Goal: Find specific page/section: Find specific page/section

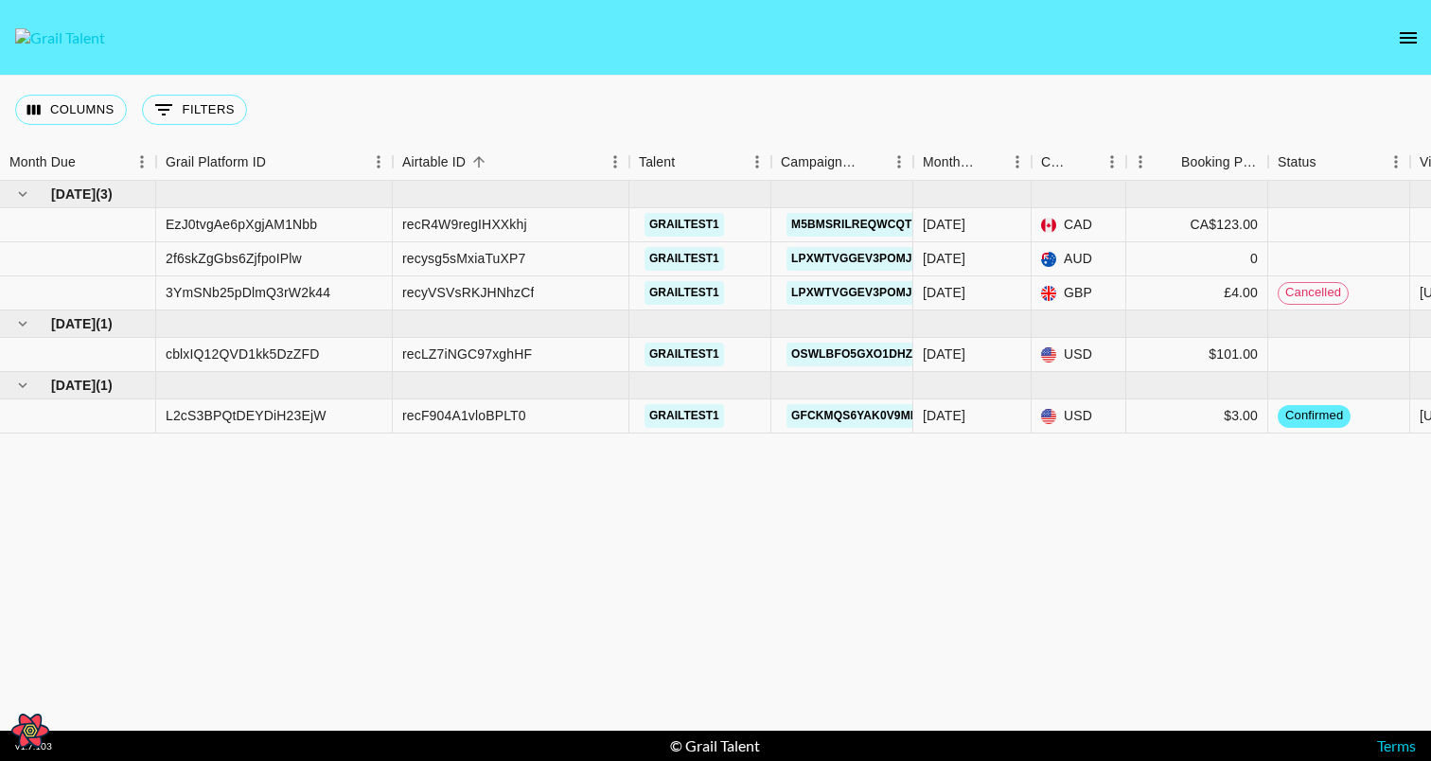
click at [1419, 54] on nav at bounding box center [715, 38] width 1431 height 76
click at [1417, 36] on icon "open drawer" at bounding box center [1408, 37] width 23 height 23
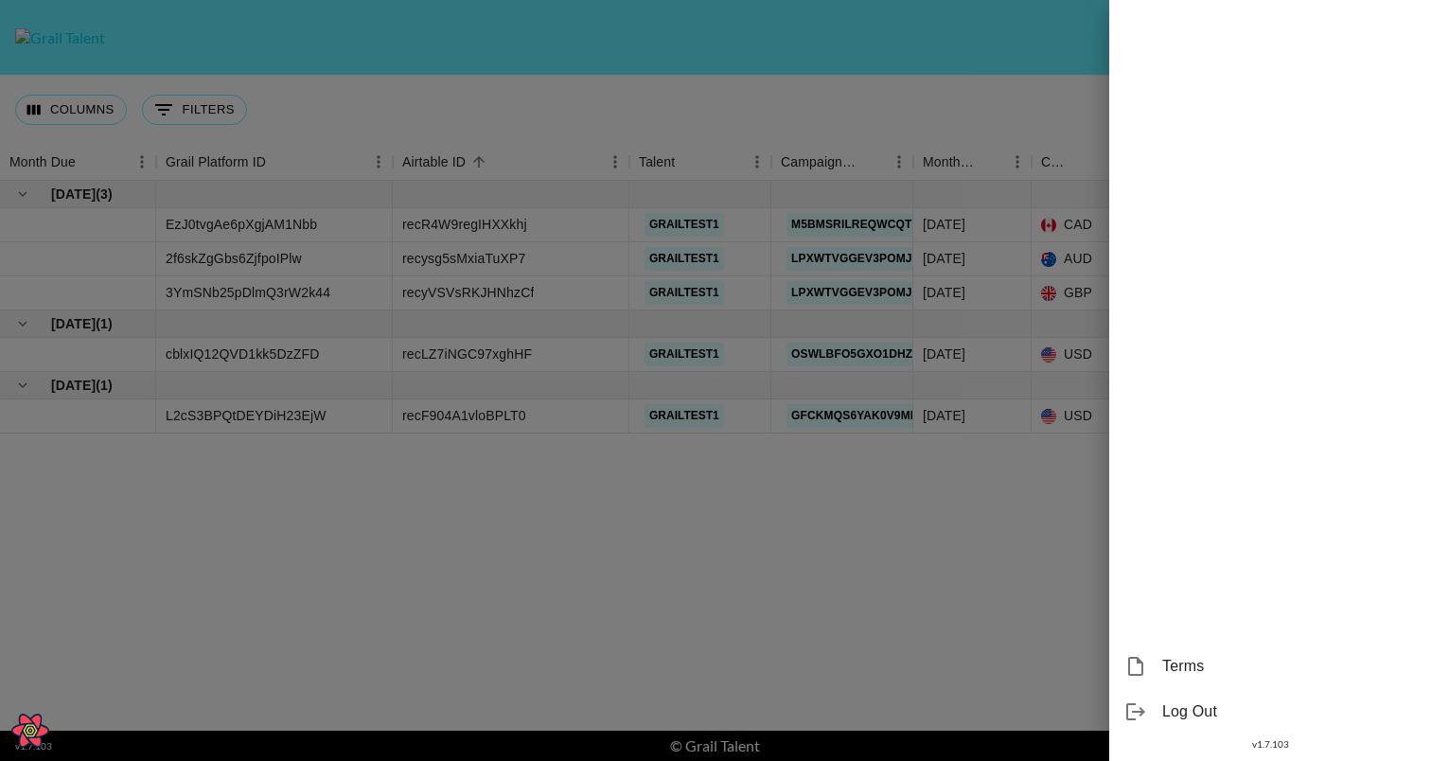
click at [880, 55] on div at bounding box center [715, 380] width 1431 height 761
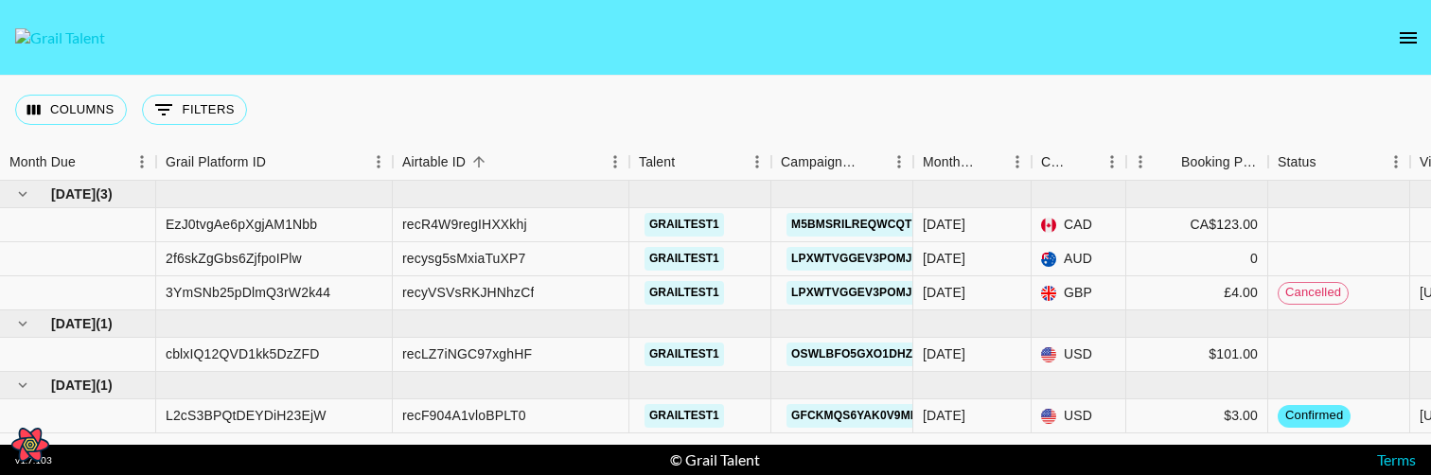
click at [30, 444] on icon "Open React Query Devtools" at bounding box center [31, 444] width 14 height 12
select select "bottom"
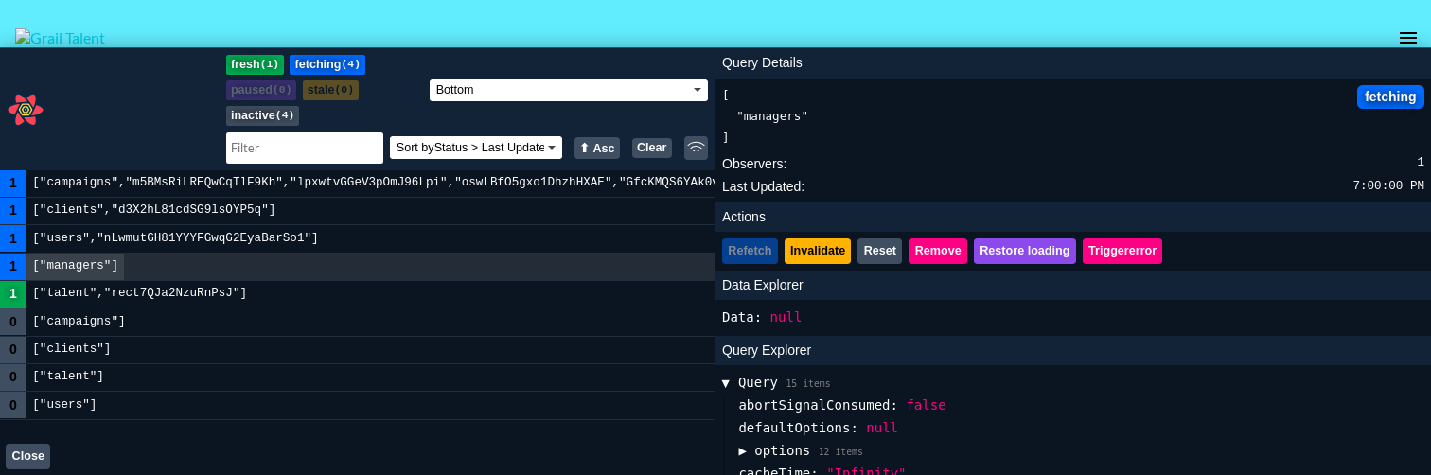
click at [656, 145] on button "Clear" at bounding box center [652, 148] width 40 height 21
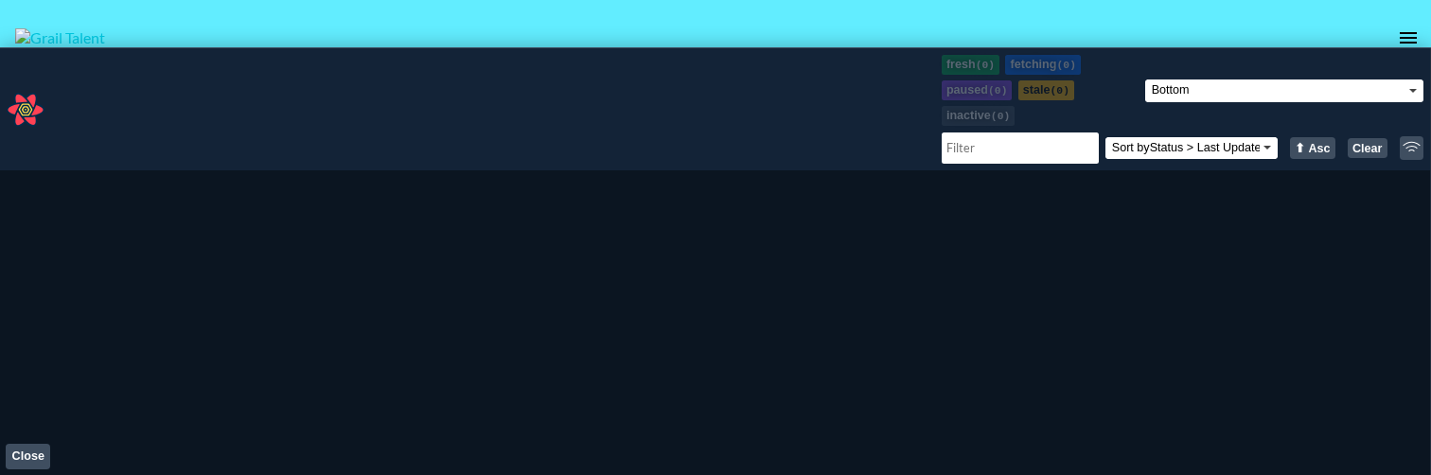
click at [36, 455] on button "Close" at bounding box center [28, 457] width 44 height 26
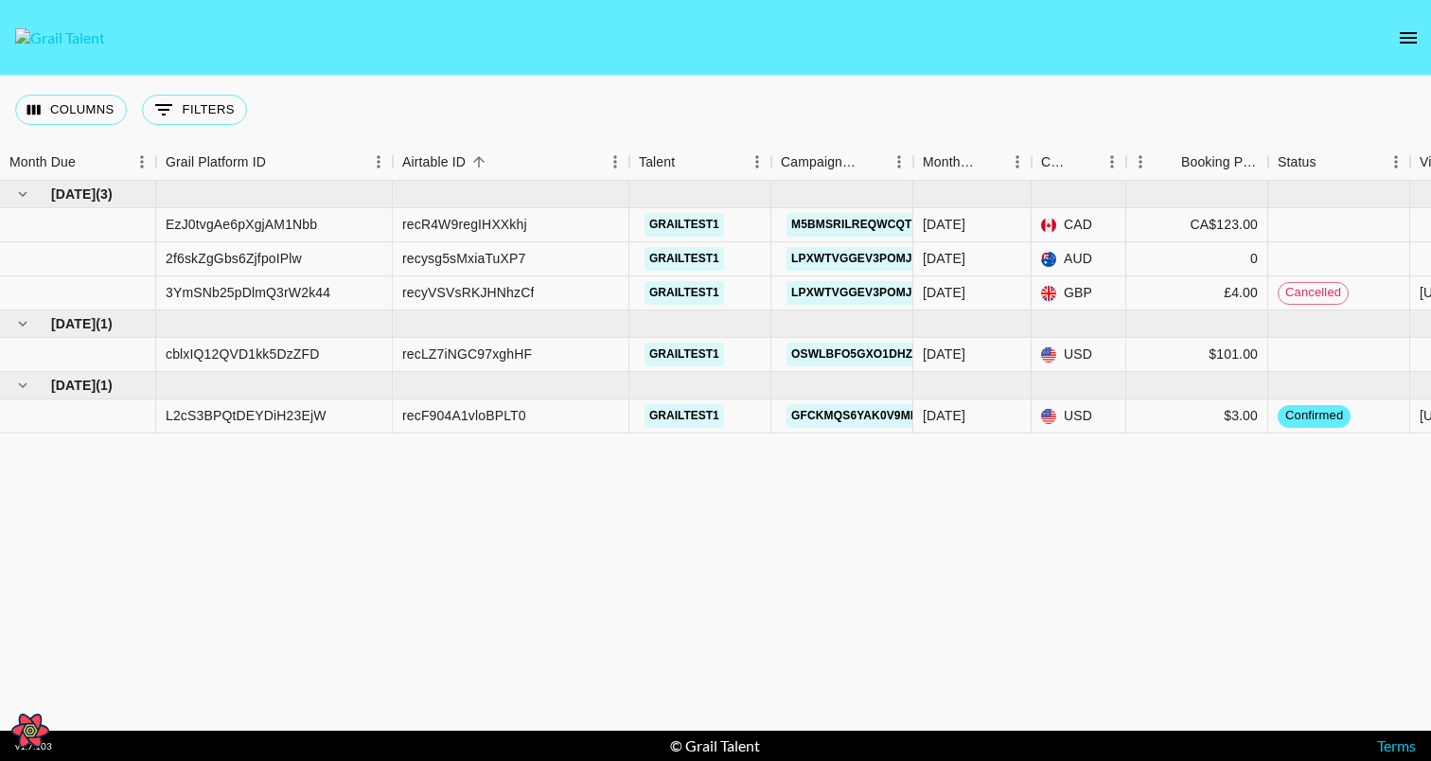
click at [798, 474] on div "[DATE] ( 3 ) EzJ0tvgAe6pXgjAM1Nbb recR4W9regIHXXkhj grailtest1 m5BMsRiLREQwCqTl…" at bounding box center [989, 456] width 1978 height 550
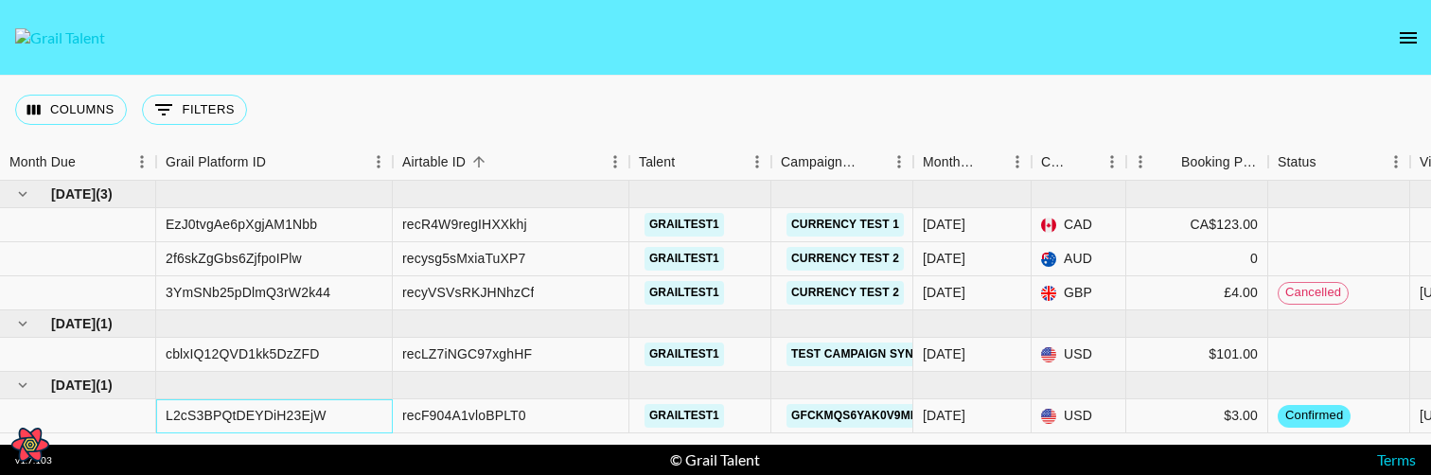
click at [284, 416] on div "L2cS3BPQtDEYDiH23EjW" at bounding box center [246, 415] width 161 height 19
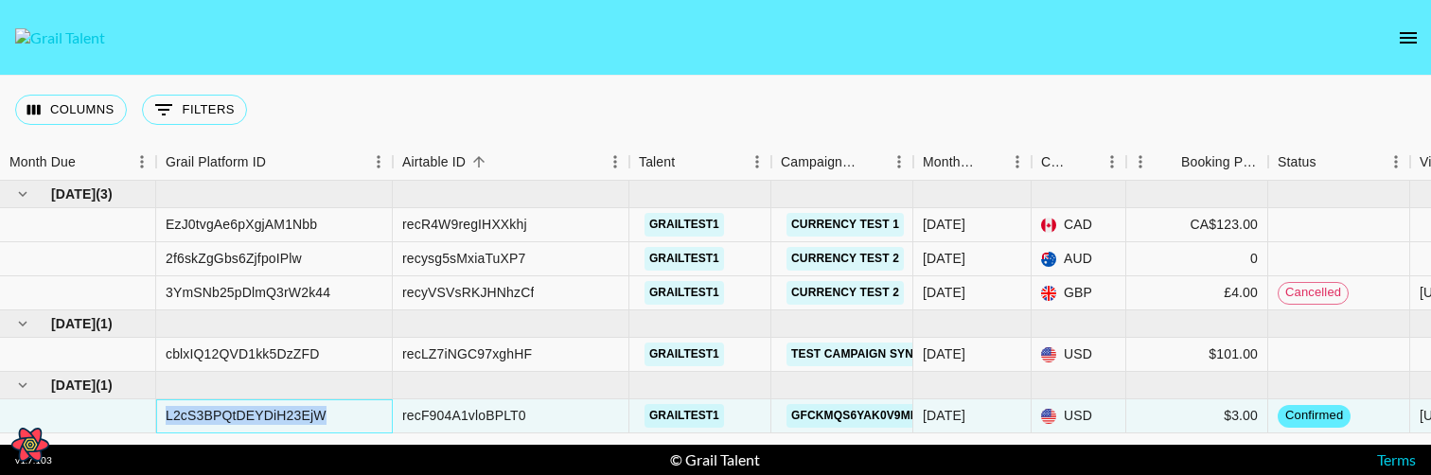
click at [284, 416] on div "L2cS3BPQtDEYDiH23EjW" at bounding box center [246, 415] width 161 height 19
copy div "L2cS3BPQtDEYDiH23EjW"
click at [627, 106] on div "Columns 0 Filters + Booking" at bounding box center [715, 110] width 1431 height 68
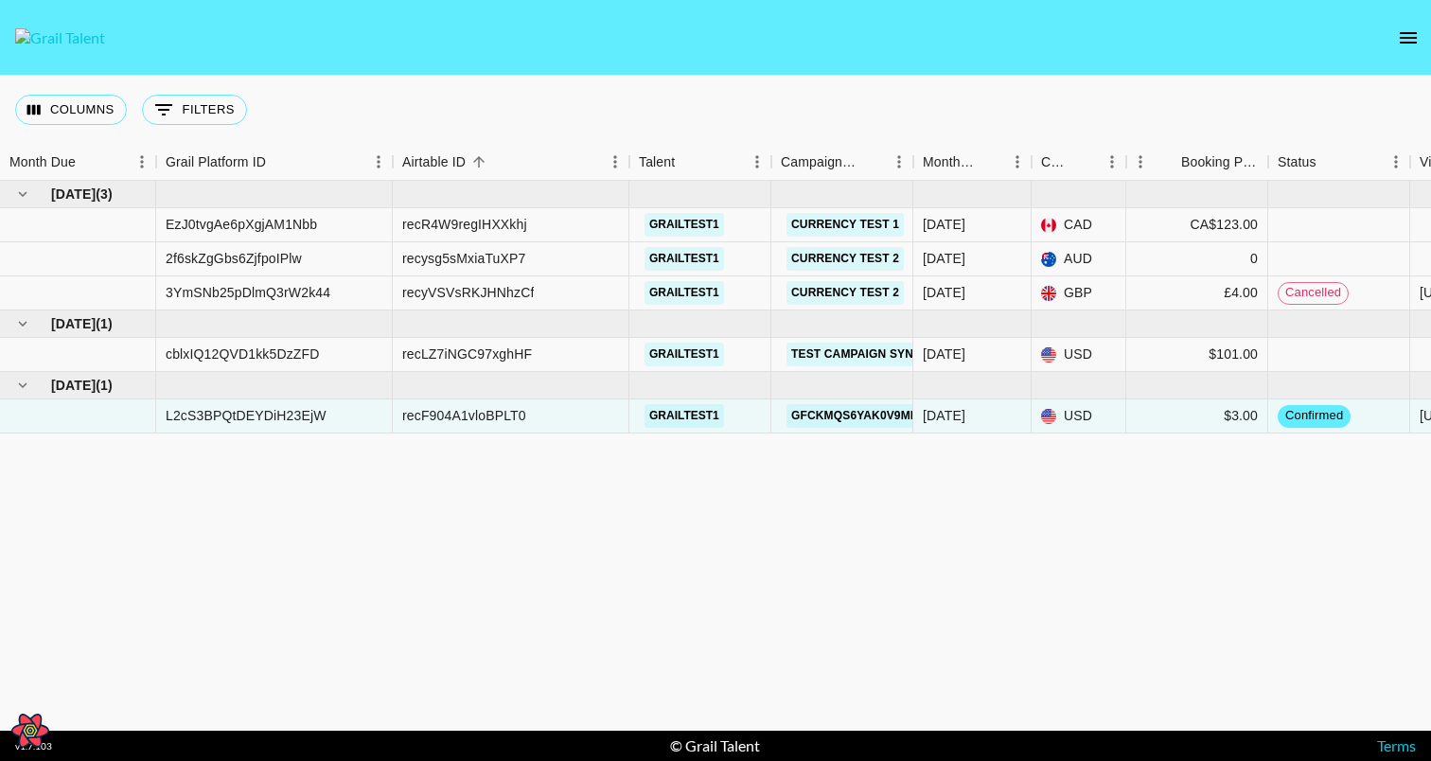
click at [833, 474] on div "[DATE] ( 3 ) EzJ0tvgAe6pXgjAM1Nbb recR4W9regIHXXkhj grailtest1 Currency Test [D…" at bounding box center [989, 456] width 1978 height 550
click at [856, 222] on link "Currency Test 1" at bounding box center [844, 225] width 117 height 24
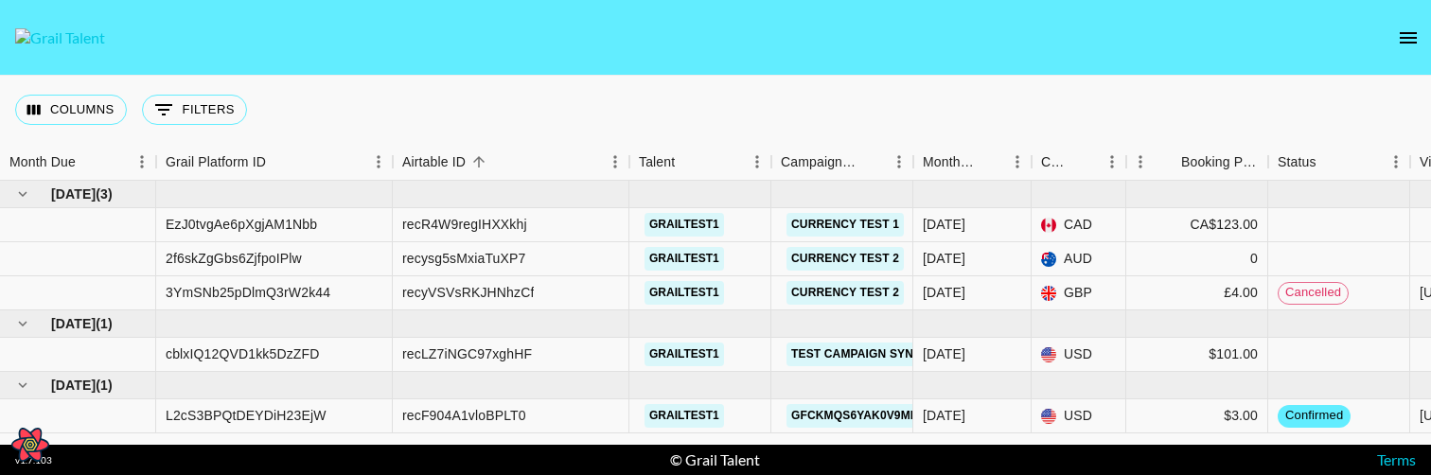
click at [32, 431] on icon "Open React Query Devtools" at bounding box center [30, 445] width 38 height 34
select select "bottom"
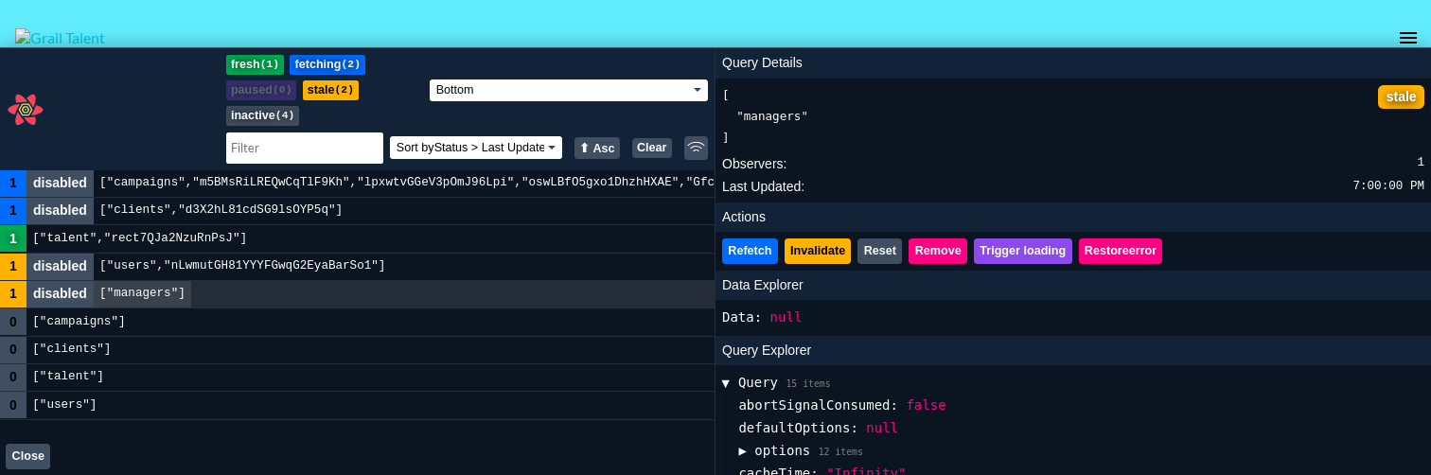
click at [647, 146] on button "Clear" at bounding box center [652, 148] width 40 height 21
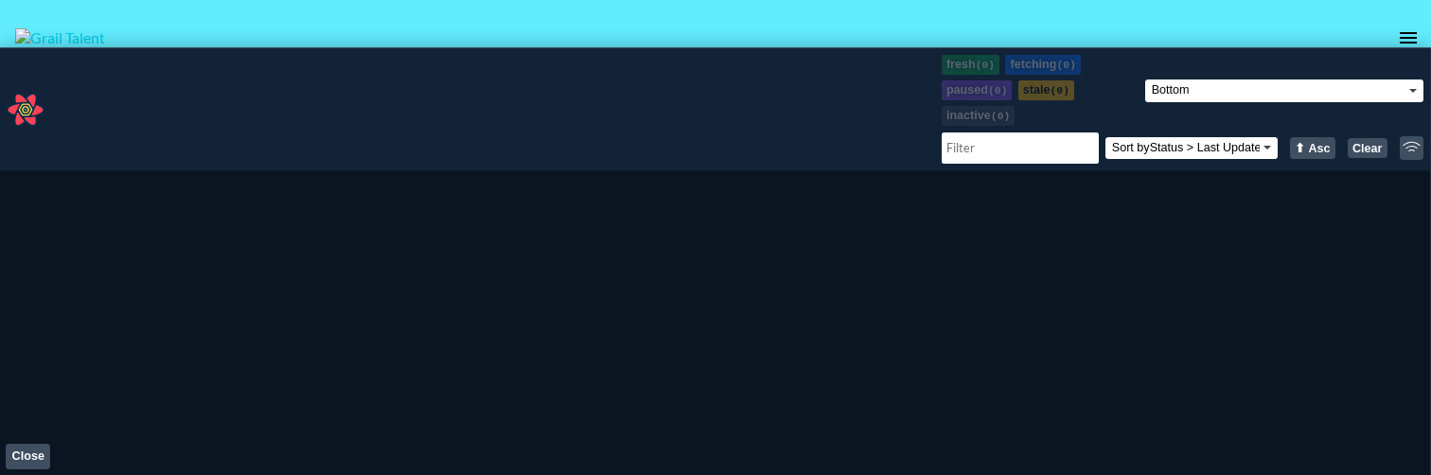
click at [37, 447] on button "Close" at bounding box center [28, 457] width 44 height 26
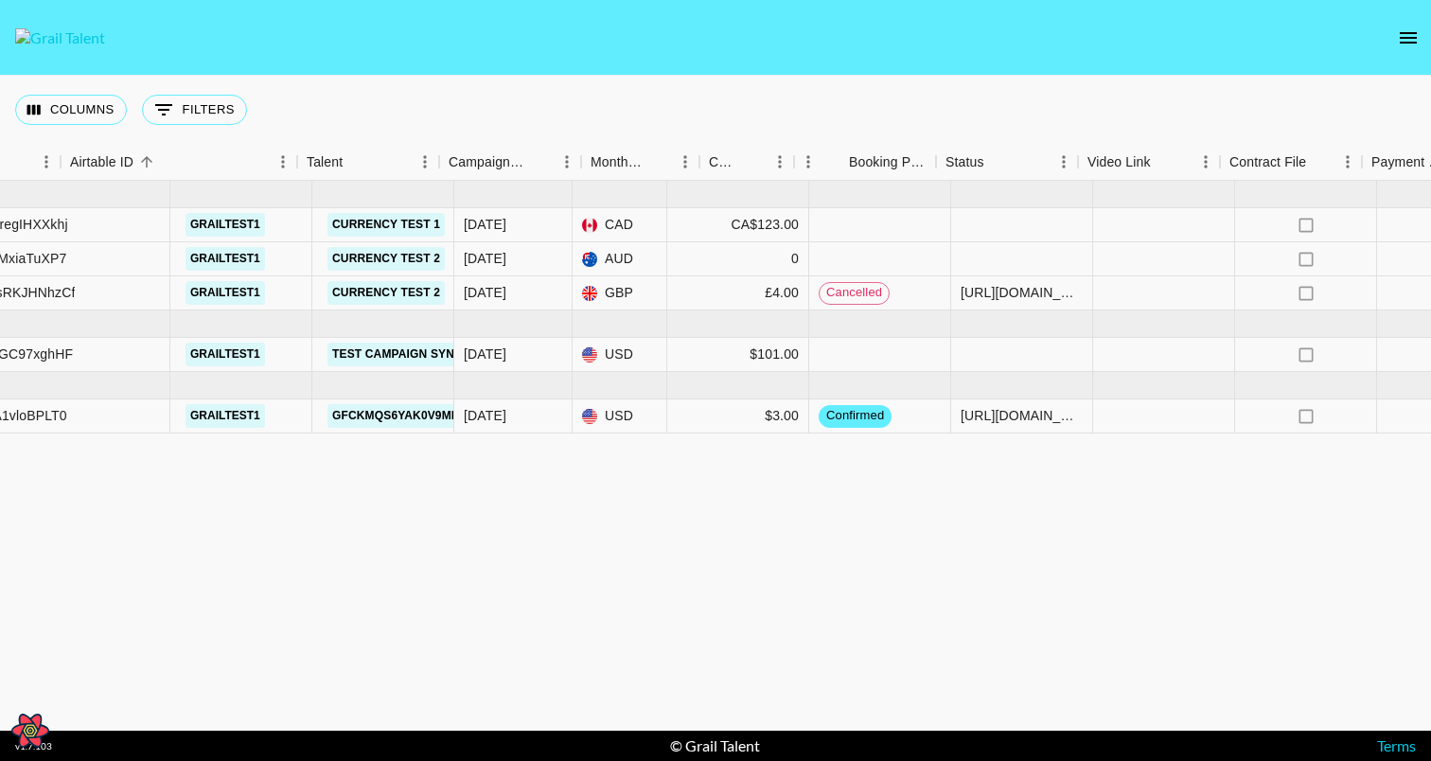
scroll to position [0, 547]
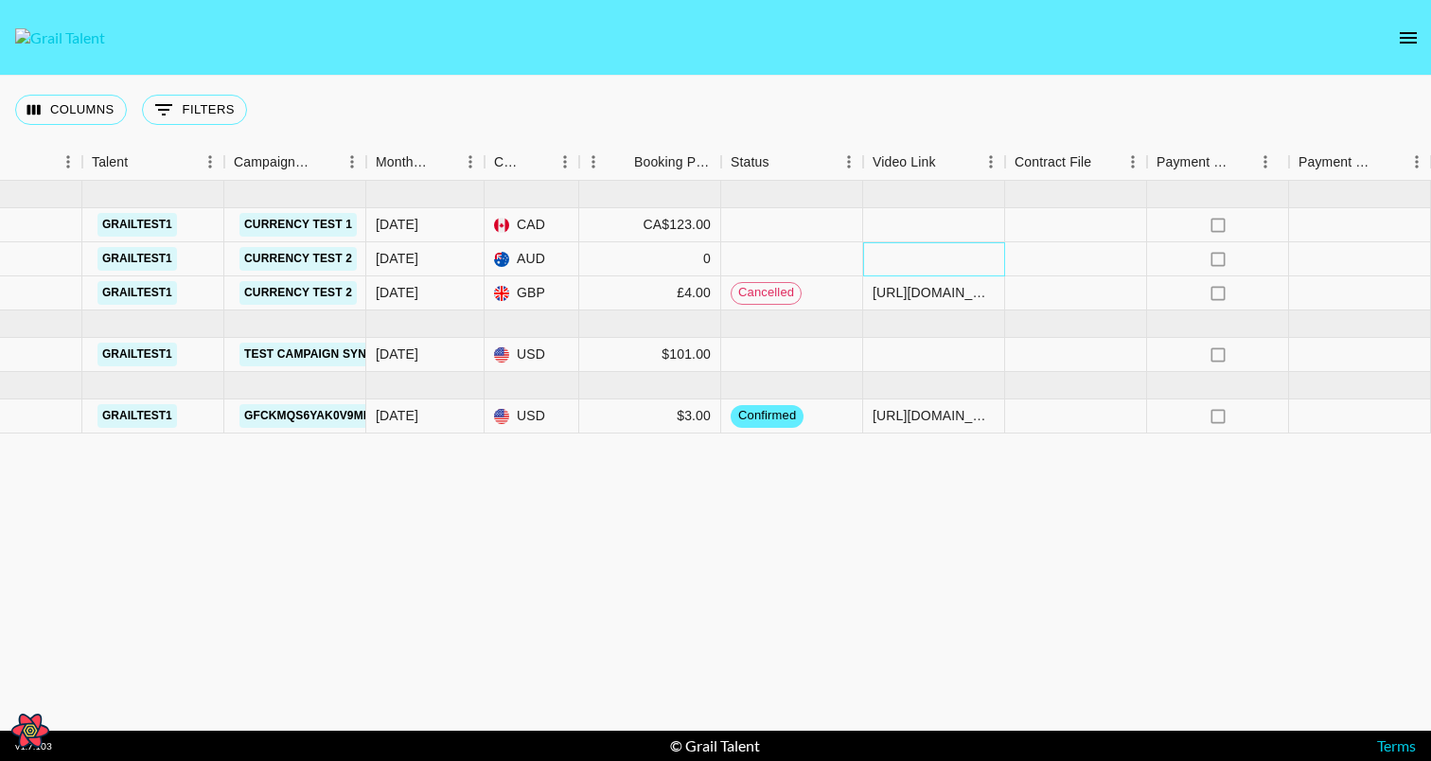
click at [943, 264] on div at bounding box center [934, 259] width 142 height 34
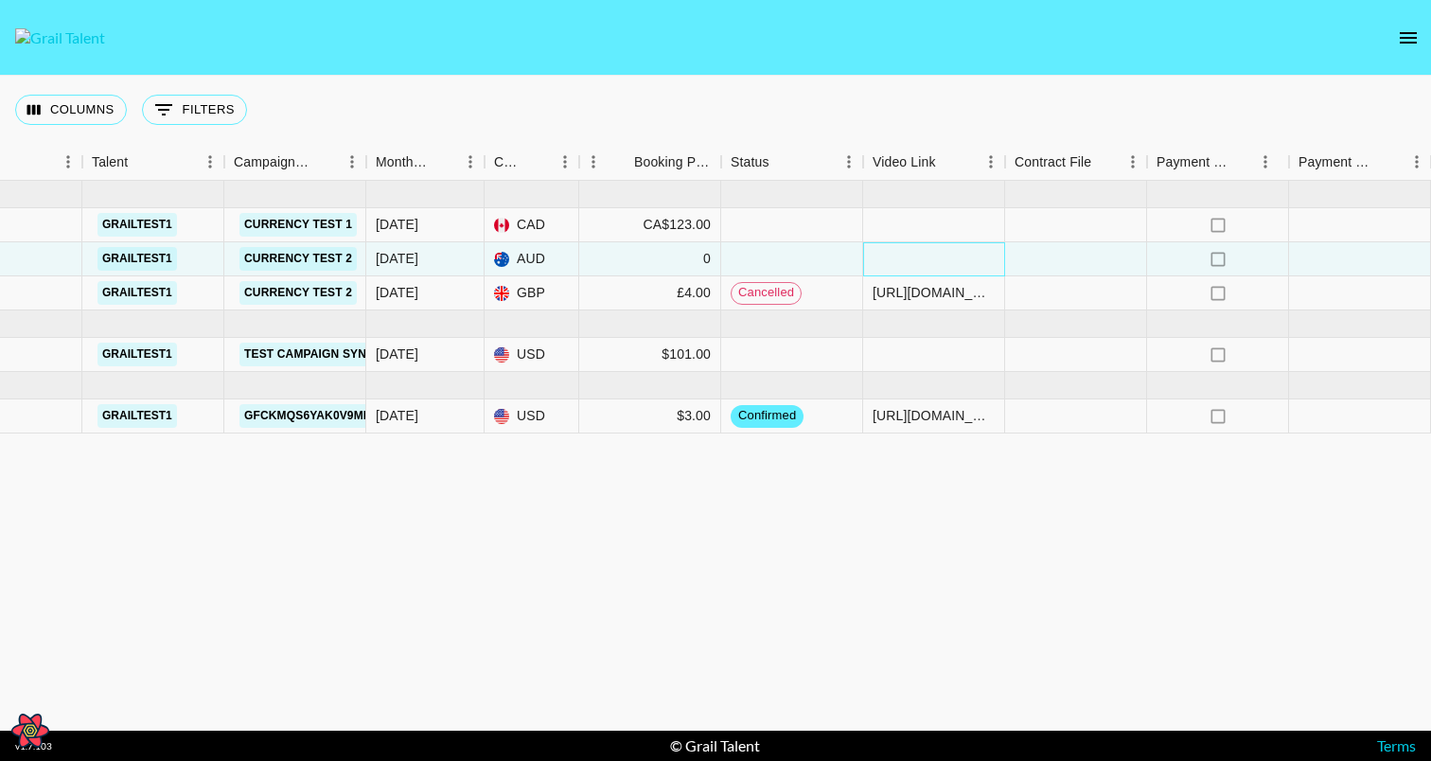
click at [942, 264] on div at bounding box center [934, 259] width 142 height 34
click at [1049, 257] on div at bounding box center [1076, 259] width 142 height 34
click at [1049, 258] on div at bounding box center [1076, 259] width 142 height 34
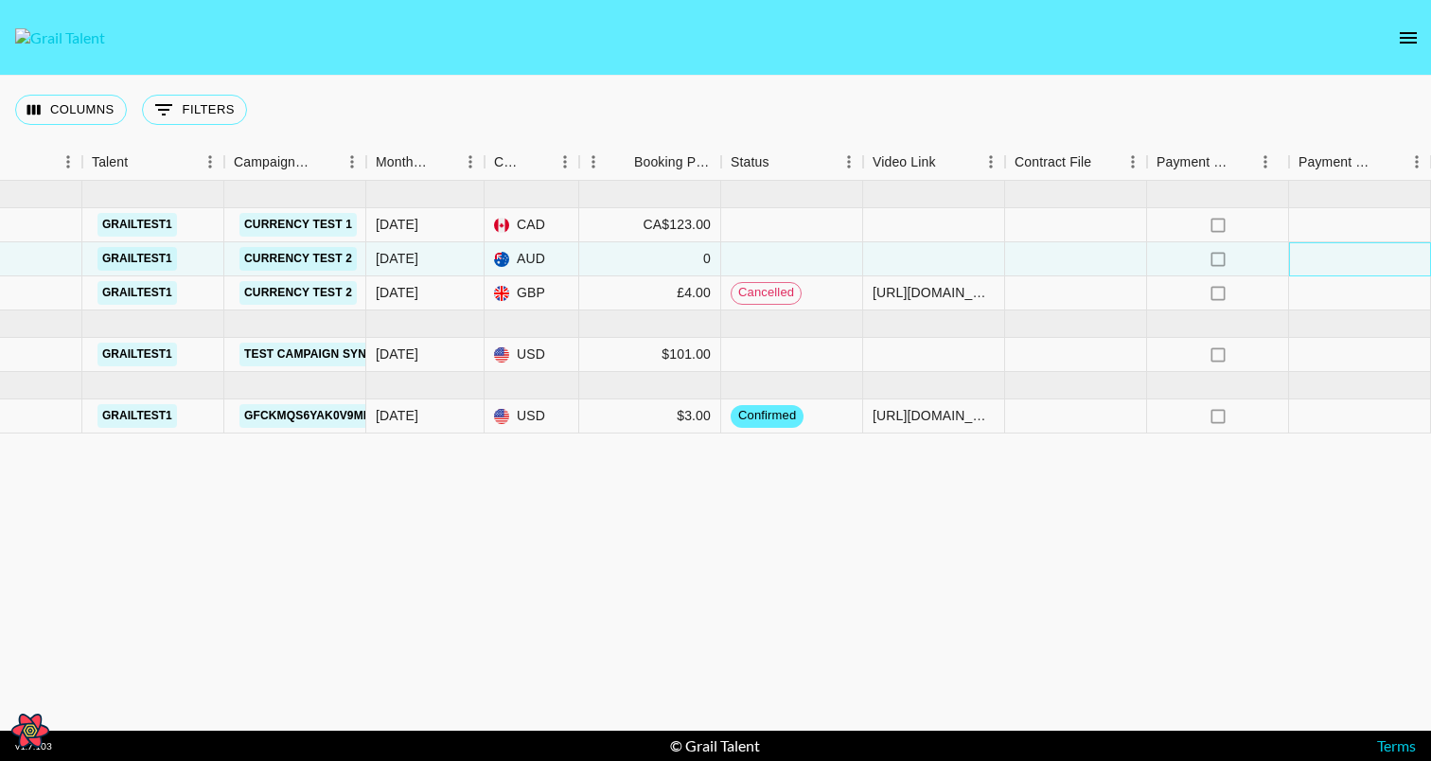
click at [1338, 247] on div at bounding box center [1360, 259] width 142 height 34
click at [1217, 257] on icon "no" at bounding box center [1218, 259] width 19 height 19
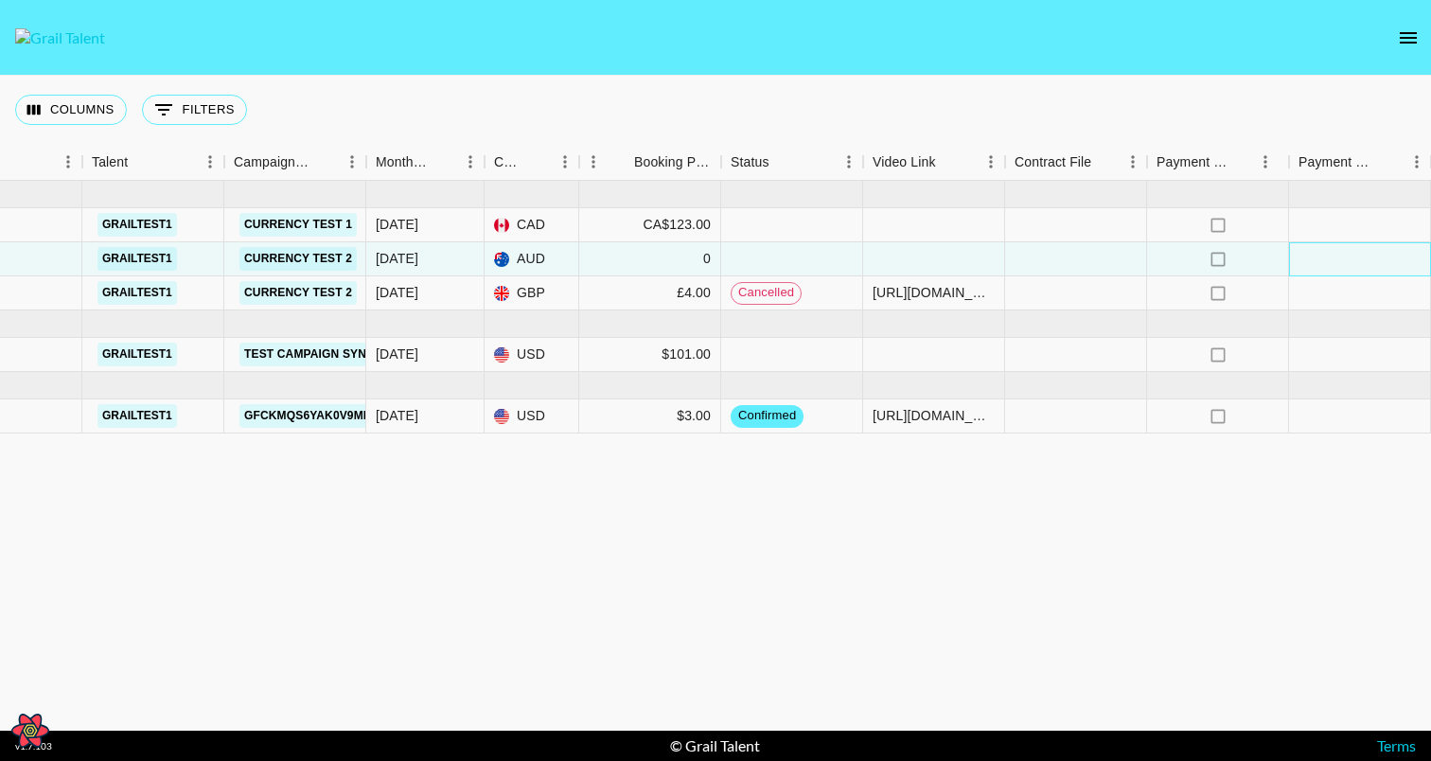
click at [1320, 264] on div at bounding box center [1360, 259] width 142 height 34
click at [1046, 440] on div "Jun '25 ( 3 ) EzJ0tvgAe6pXgjAM1Nbb recR4W9regIHXXkhj grailtest1 Currency Test 1…" at bounding box center [442, 456] width 1978 height 550
click at [315, 464] on div "Jun '25 ( 3 ) EzJ0tvgAe6pXgjAM1Nbb recR4W9regIHXXkhj grailtest1 Currency Test 1…" at bounding box center [442, 456] width 1978 height 550
click at [37, 715] on icon "Open React Query Devtools" at bounding box center [30, 731] width 38 height 34
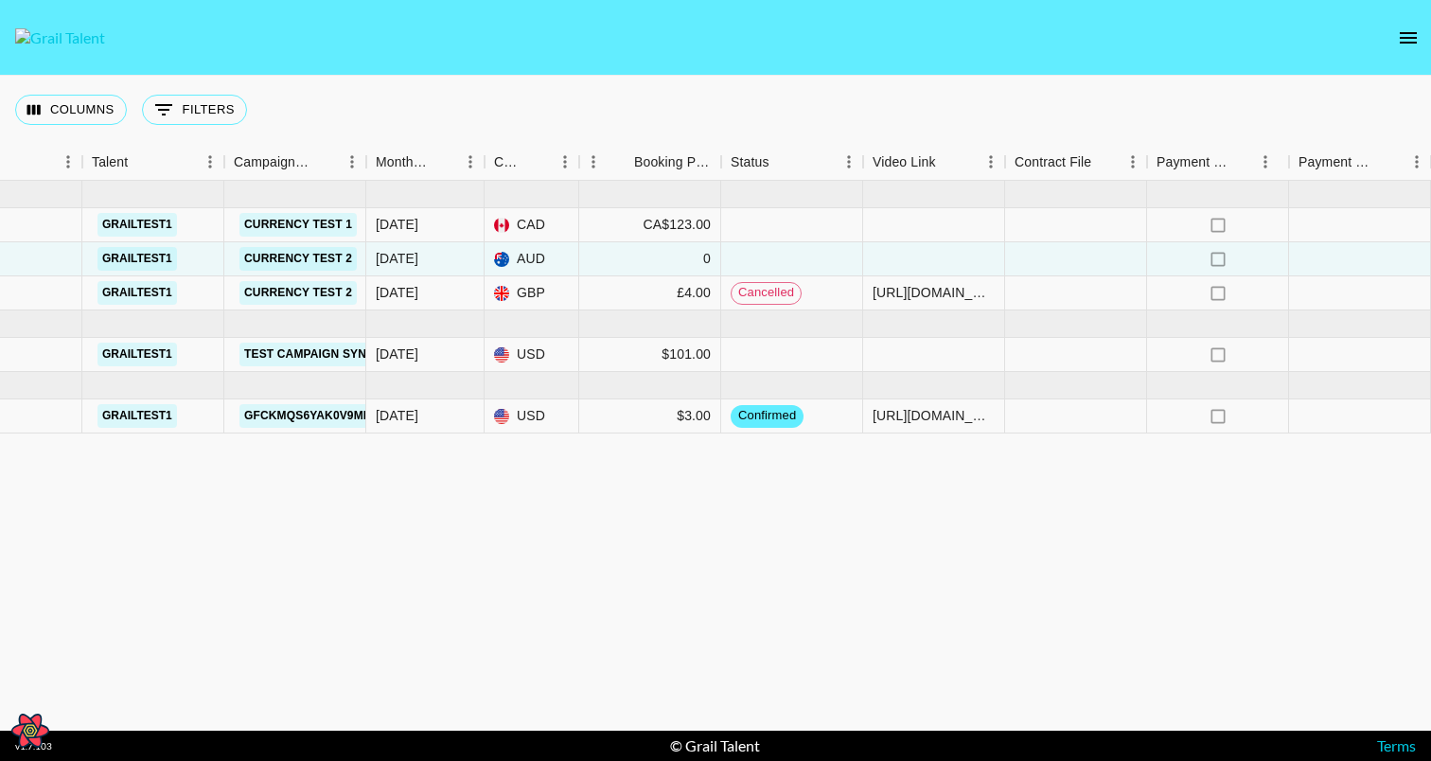
select select "bottom"
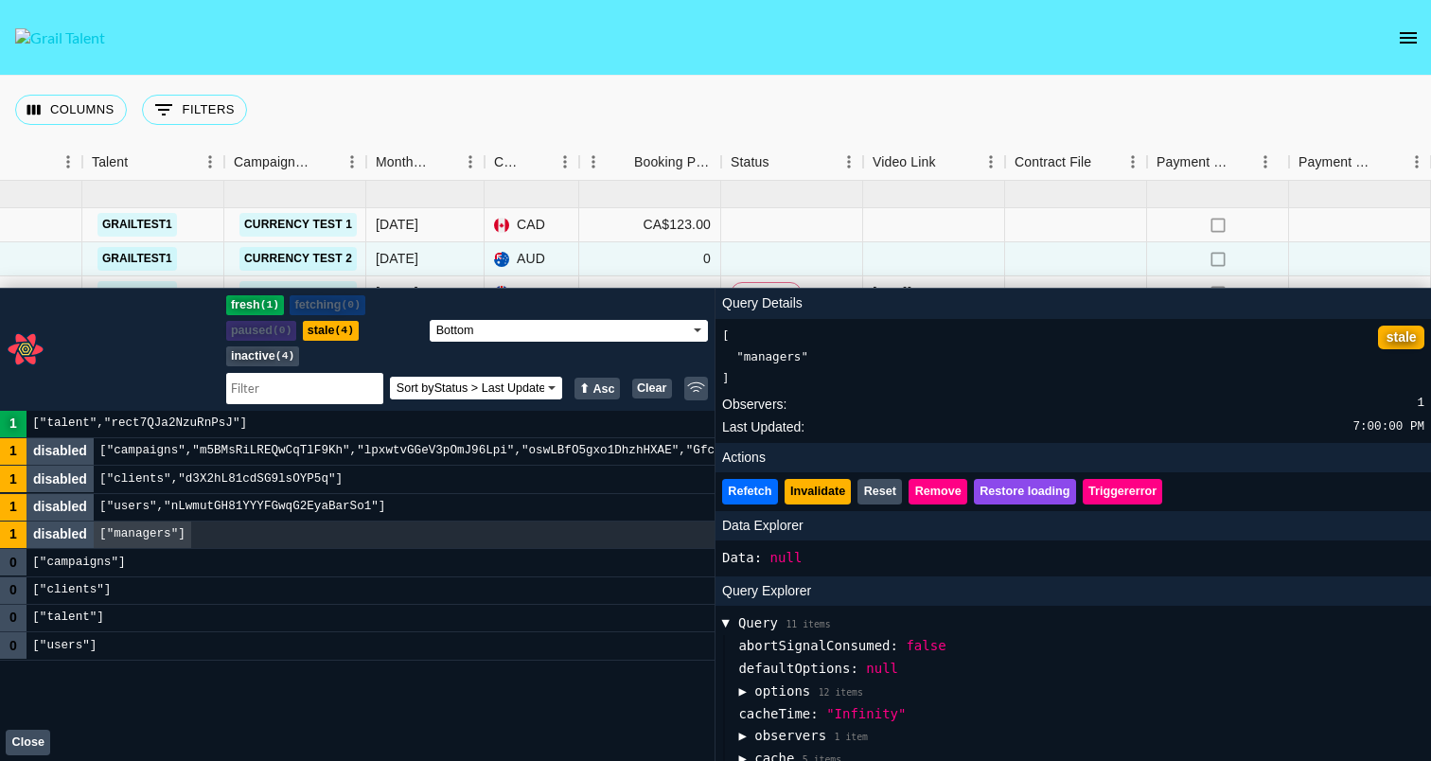
click at [641, 383] on button "Clear" at bounding box center [652, 389] width 40 height 21
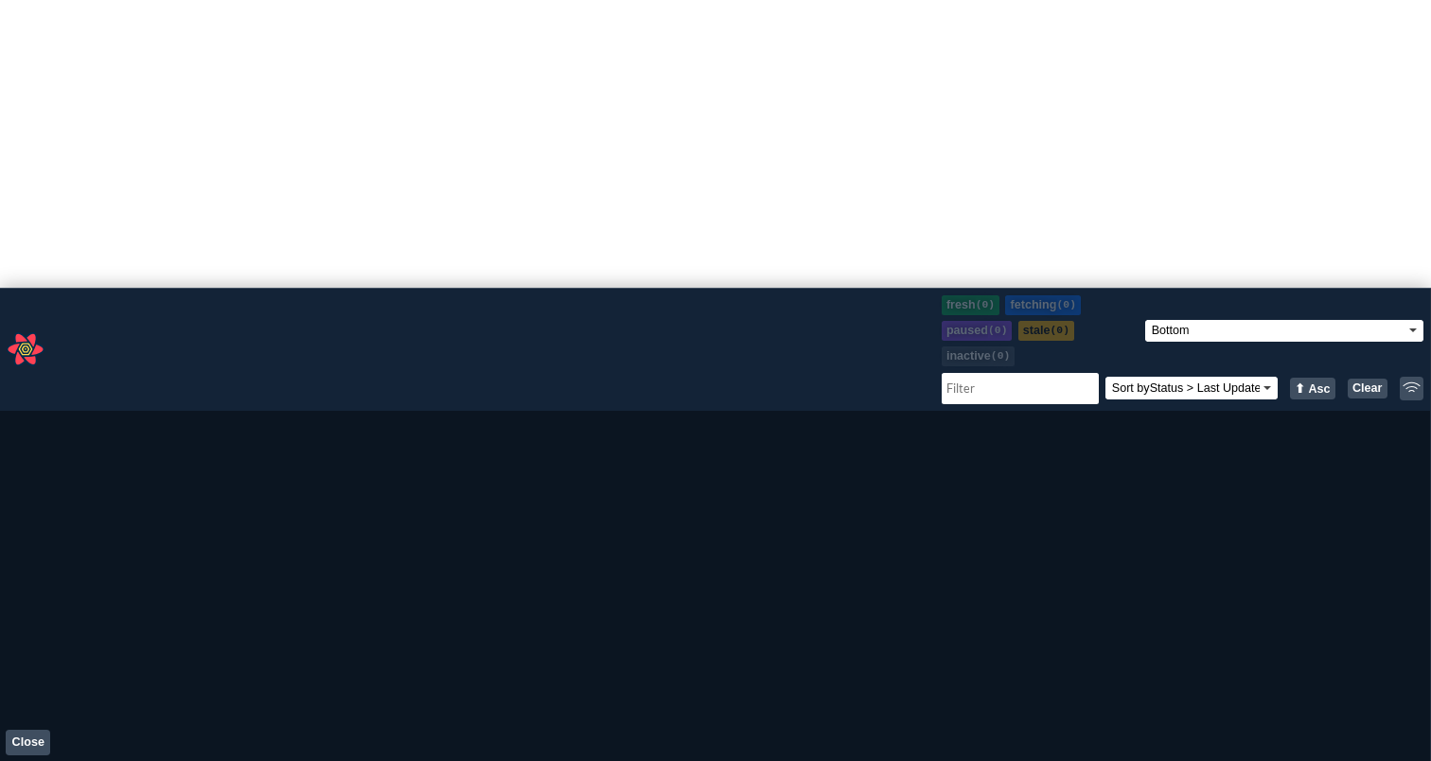
select select "bottom"
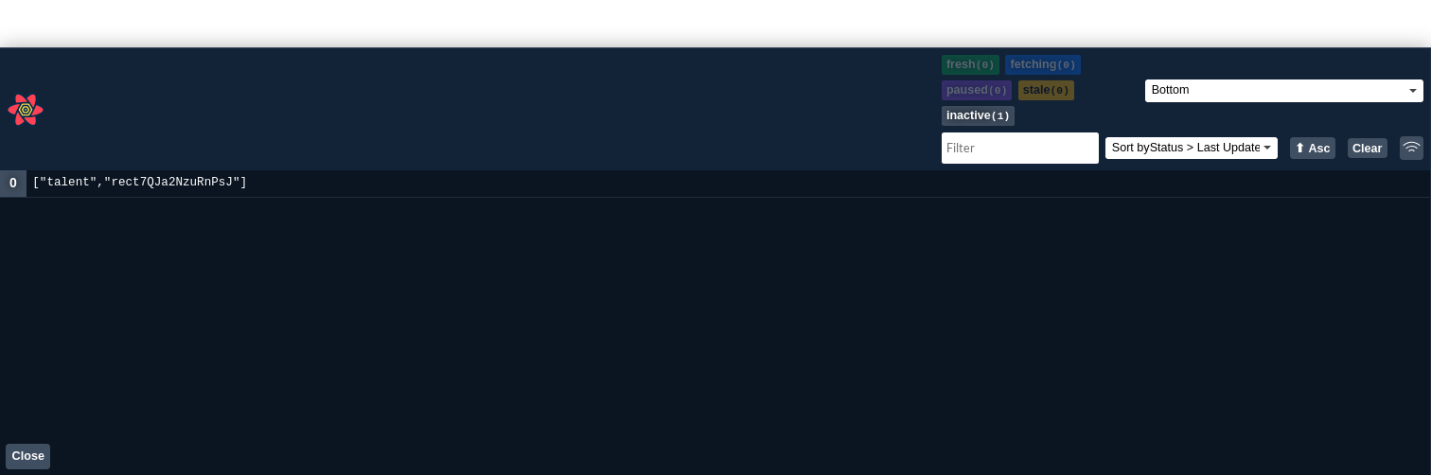
select select "bottom"
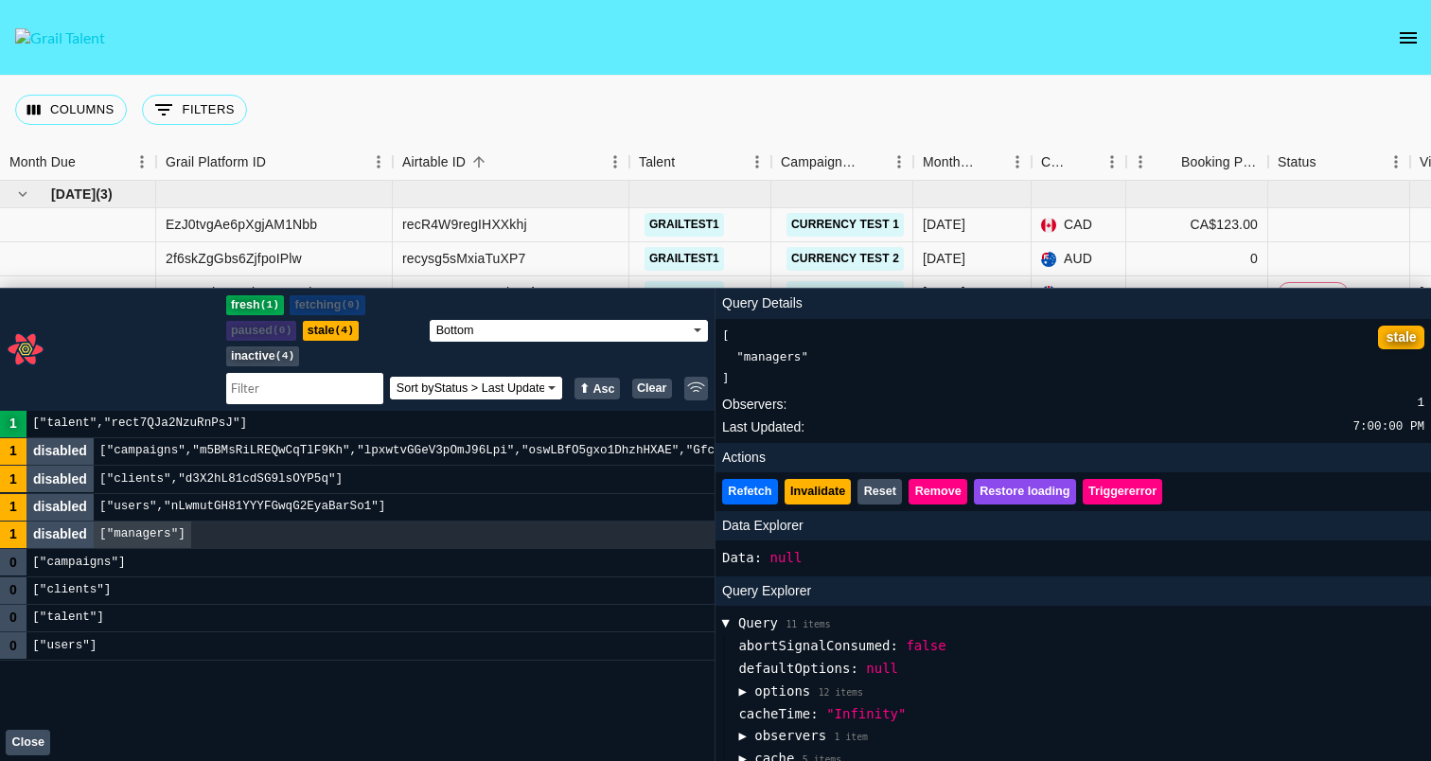
click at [446, 415] on div"] "1 ["talent","rect7QJa2NzuRnPsJ"]" at bounding box center [357, 424] width 715 height 27
